Goal: Check status

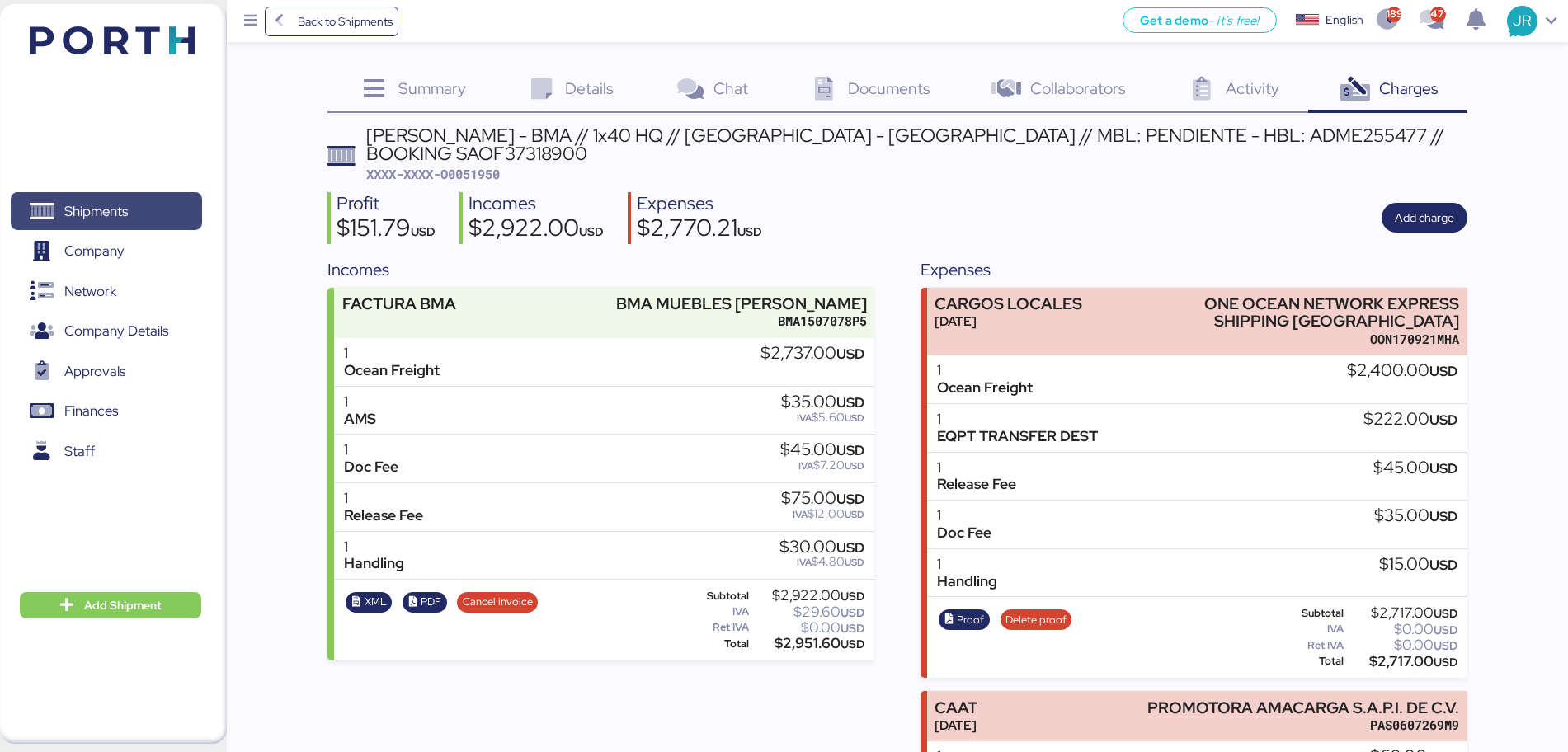
click at [137, 202] on span "Shipments" at bounding box center [106, 212] width 177 height 24
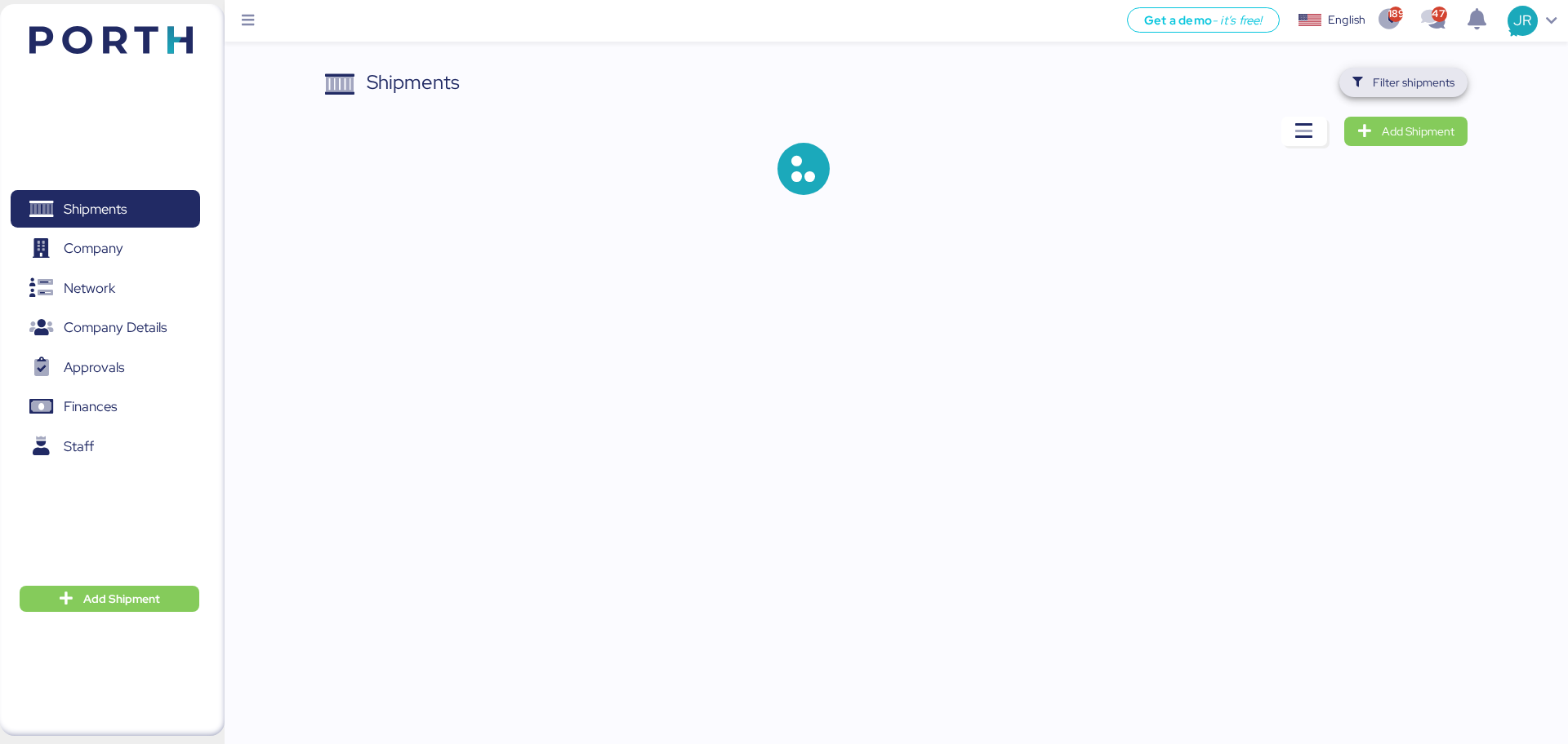
click at [1387, 82] on span "Filter shipments" at bounding box center [1413, 82] width 82 height 20
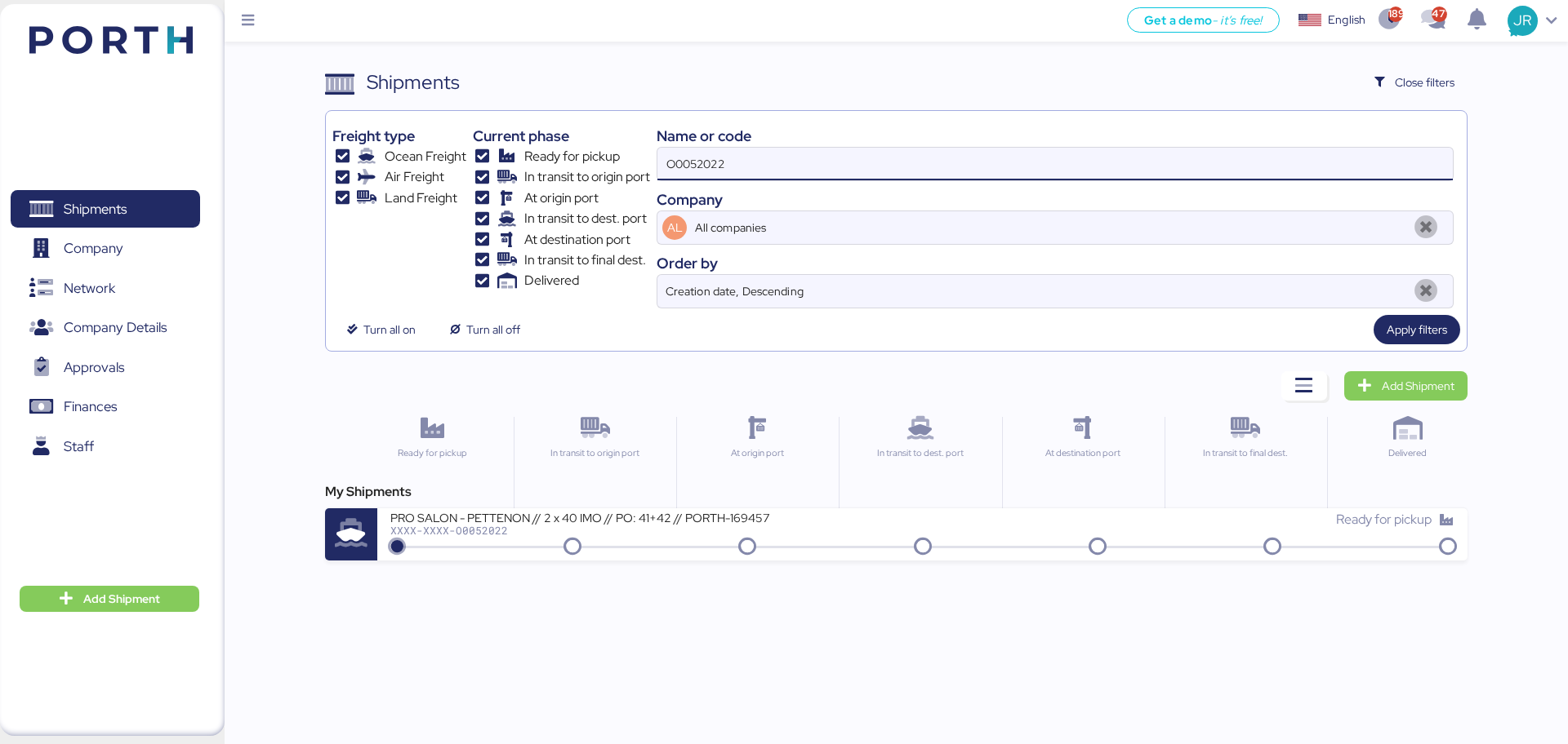
drag, startPoint x: 749, startPoint y: 160, endPoint x: 610, endPoint y: 163, distance: 139.0
click at [611, 163] on div "Freight type Ocean Freight Air Freight Land Freight Current phase Ready for pic…" at bounding box center [896, 213] width 1127 height 191
paste input "1922"
type input "O0051922"
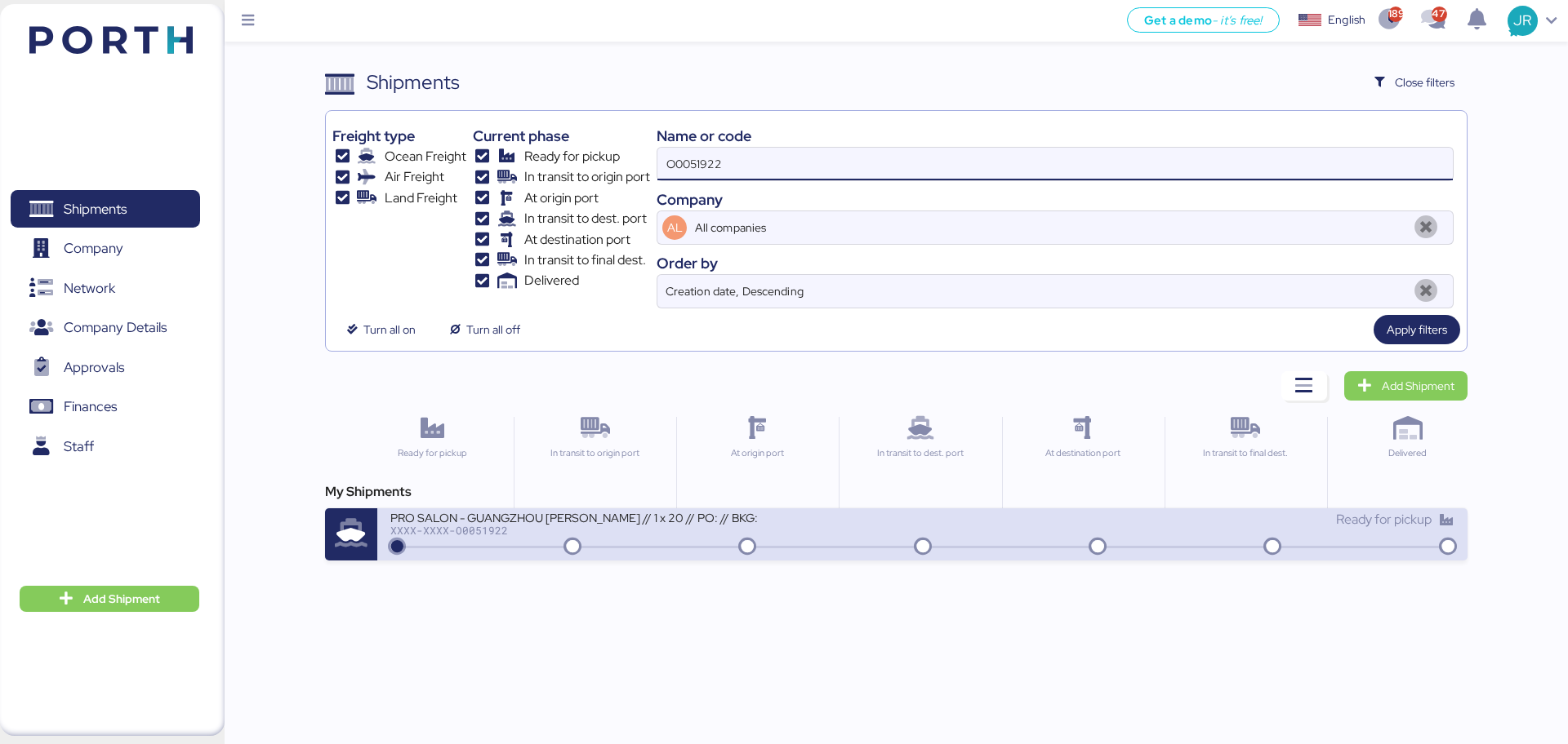
click at [453, 527] on div "XXXX-XXXX-O0051922" at bounding box center [586, 530] width 392 height 12
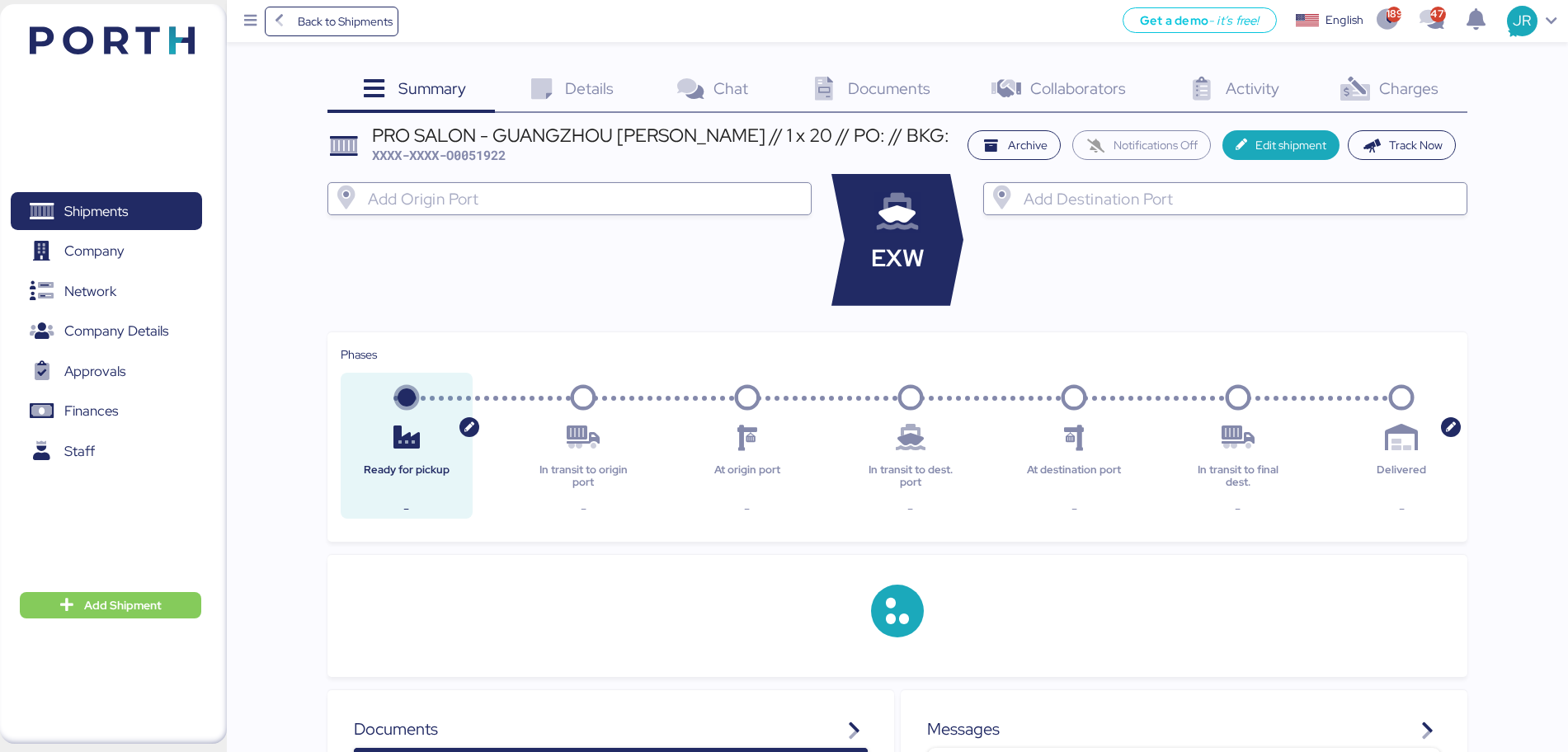
click at [1375, 89] on div "Charges 0" at bounding box center [1387, 90] width 159 height 45
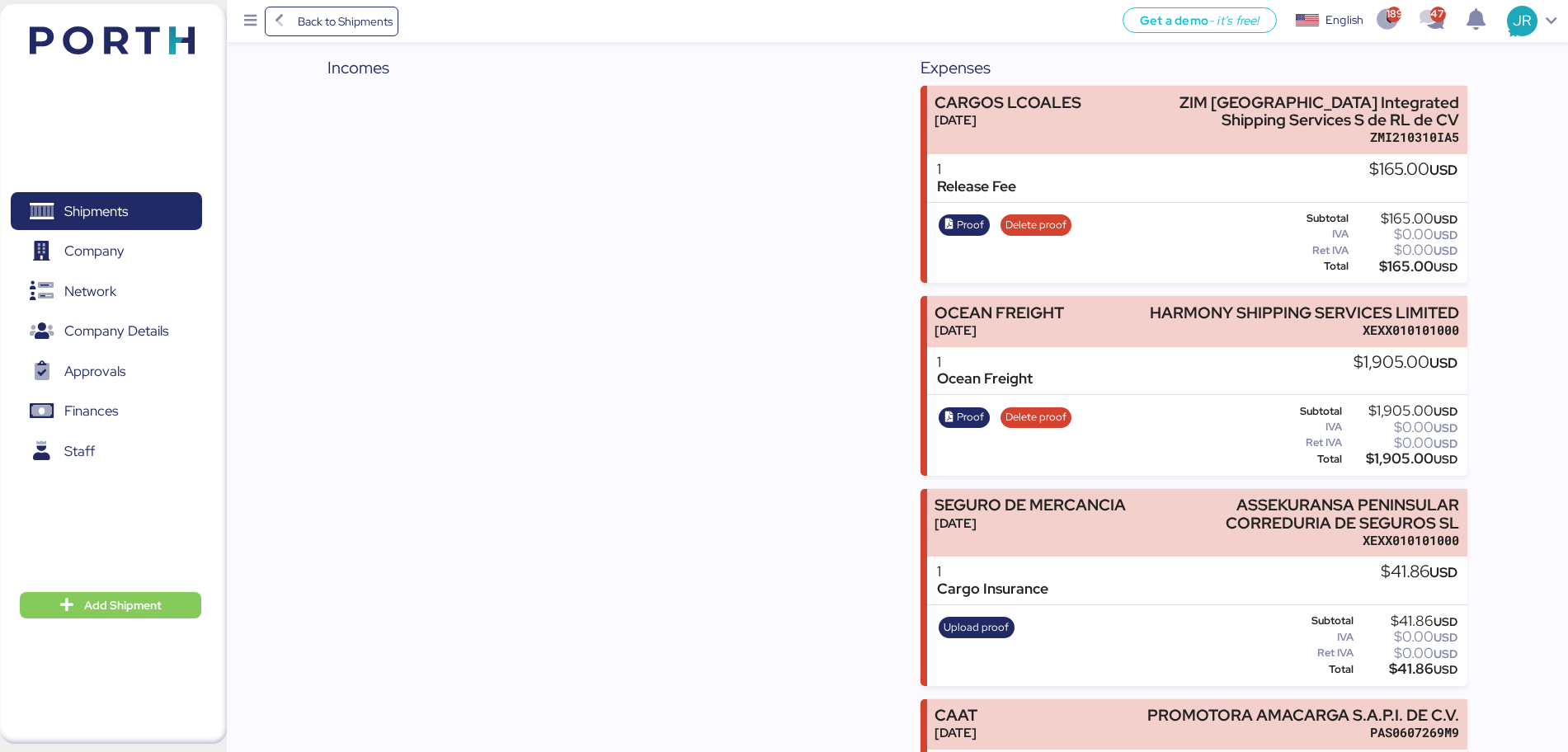
scroll to position [309, 0]
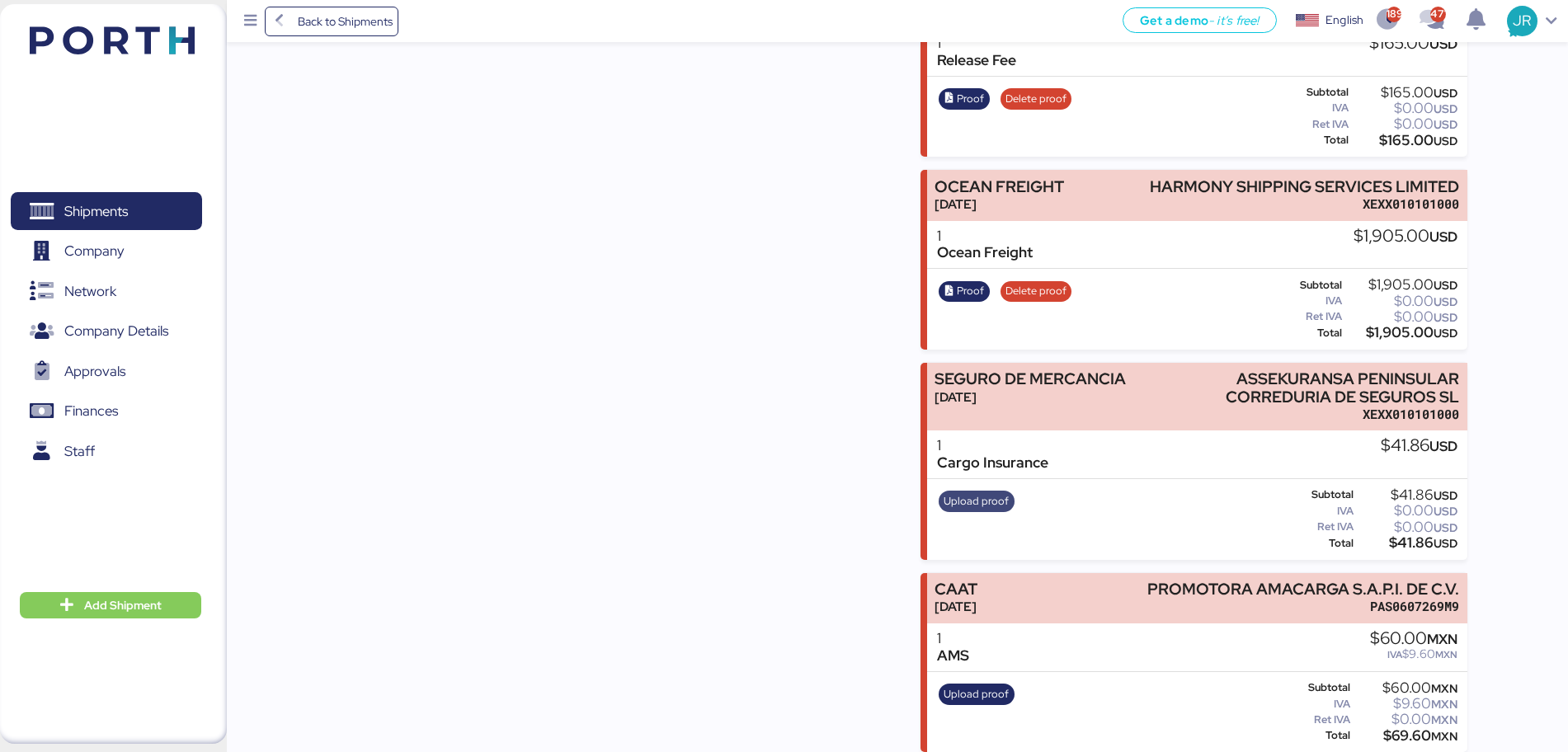
click at [980, 502] on span "Upload proof" at bounding box center [976, 502] width 66 height 18
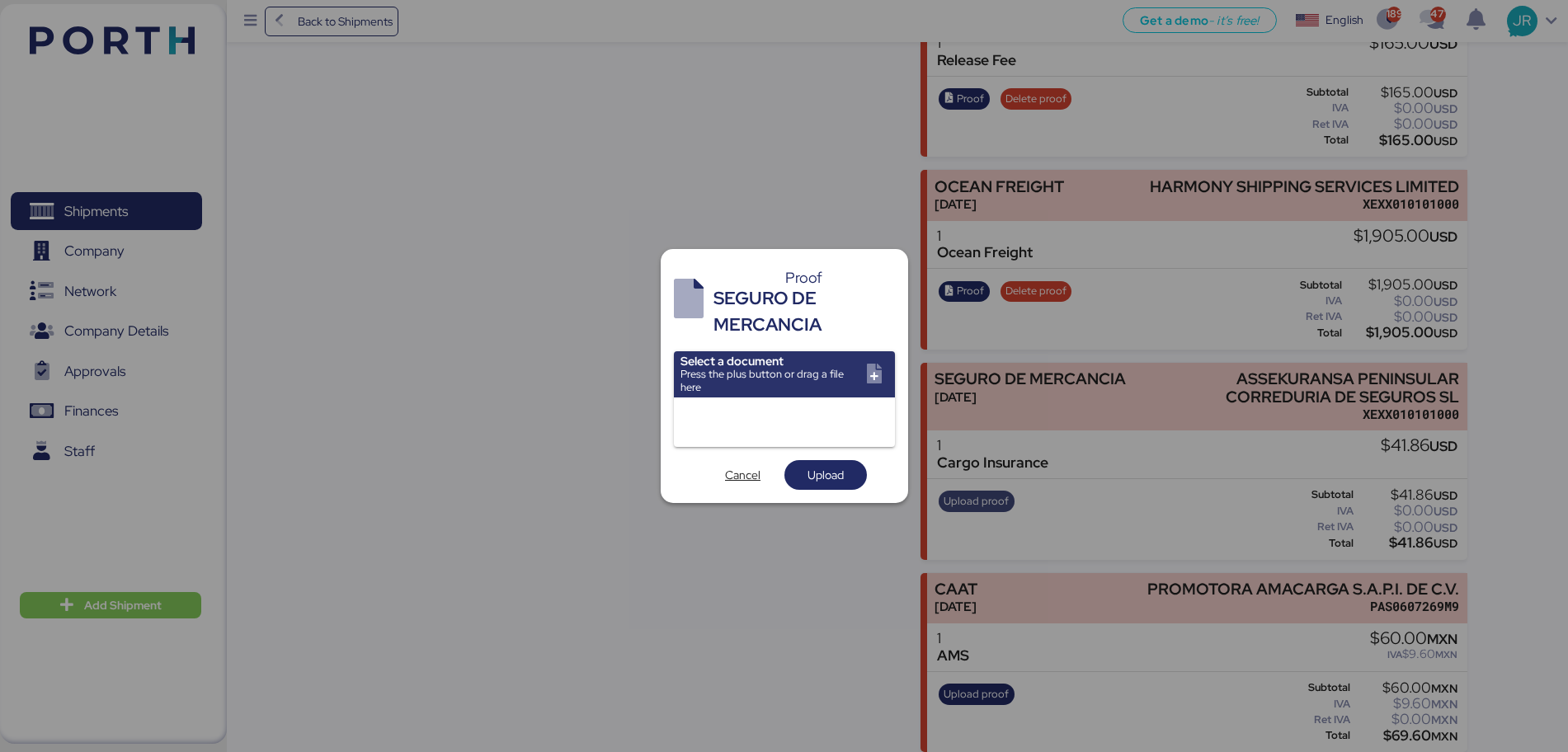
scroll to position [0, 0]
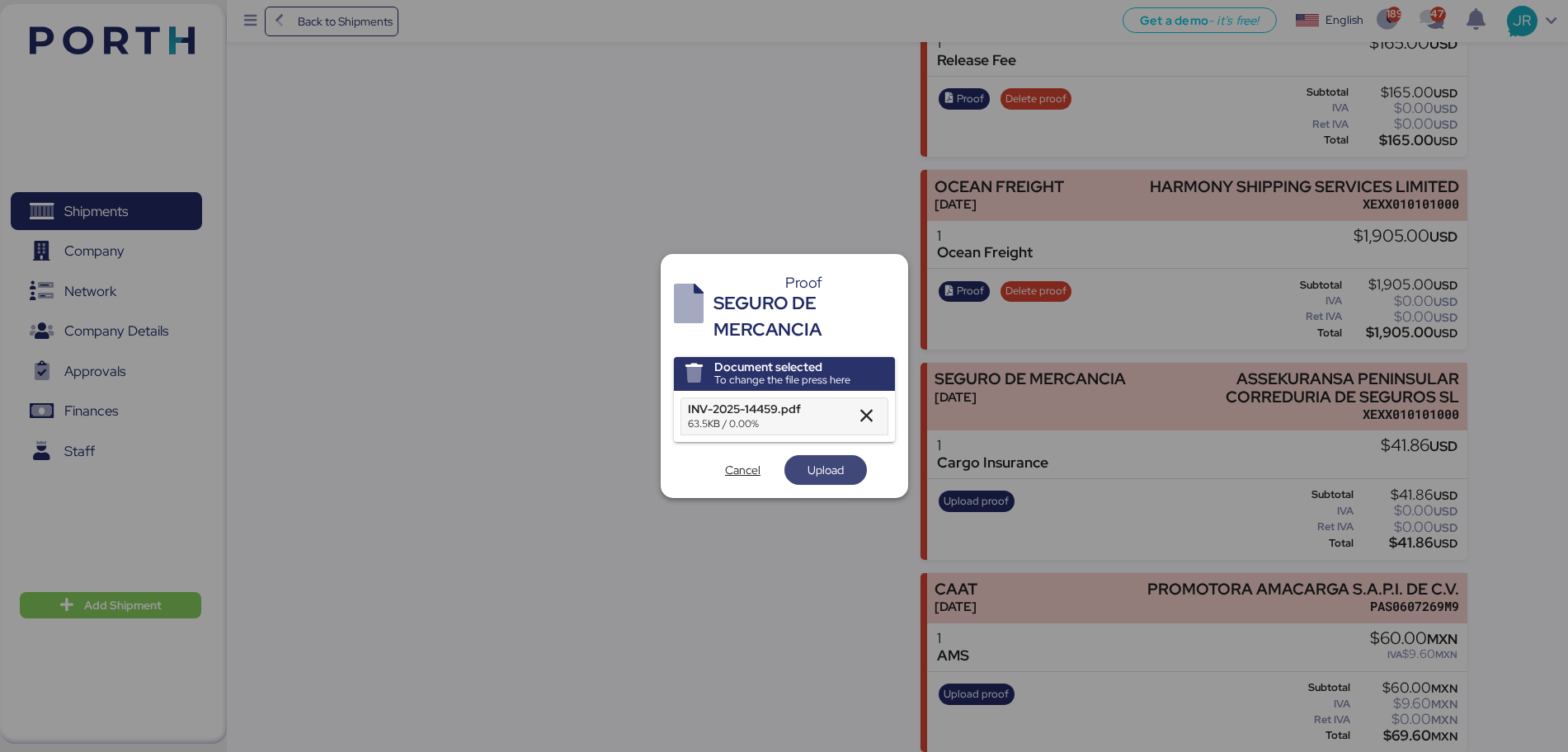
click at [825, 464] on span "Upload" at bounding box center [825, 471] width 36 height 20
